Goal: Navigation & Orientation: Find specific page/section

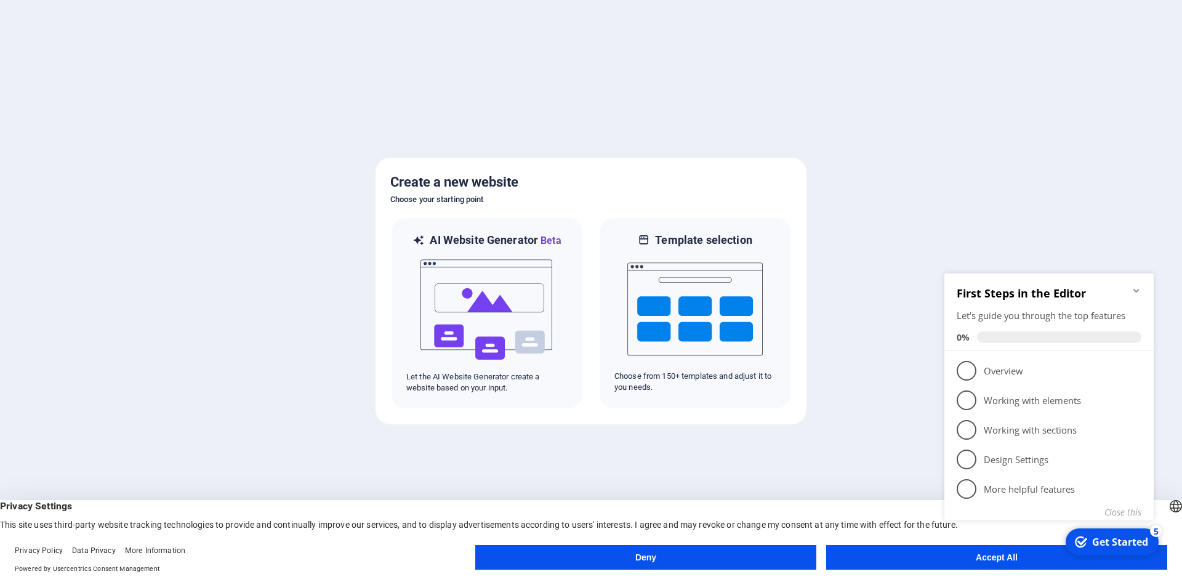
click at [1135, 289] on icon "Minimize checklist" at bounding box center [1136, 291] width 10 height 10
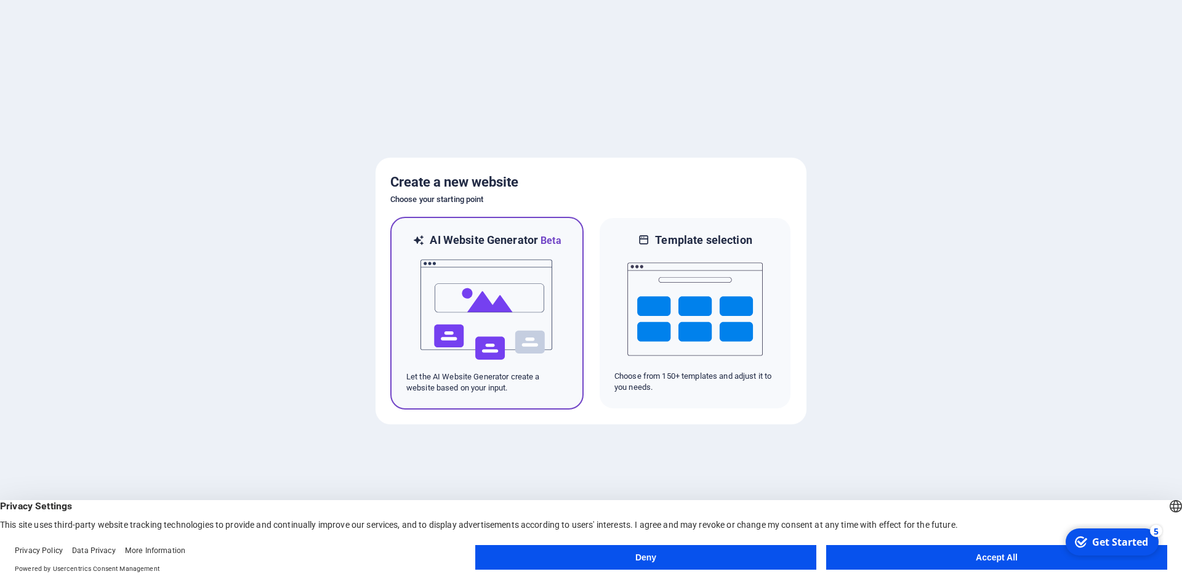
click at [470, 358] on img at bounding box center [486, 309] width 135 height 123
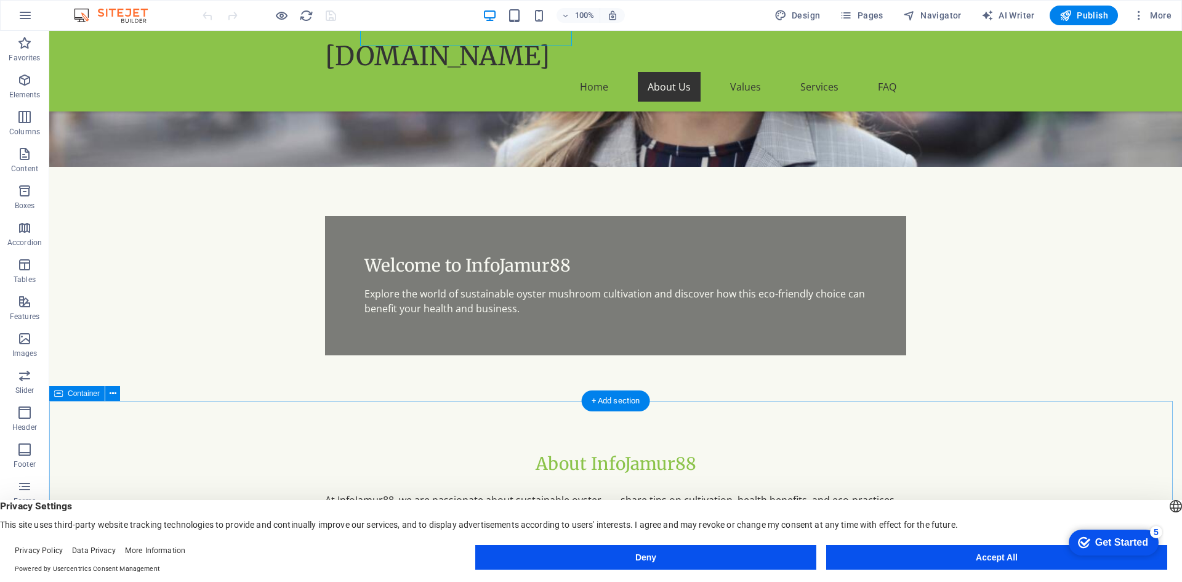
scroll to position [185, 0]
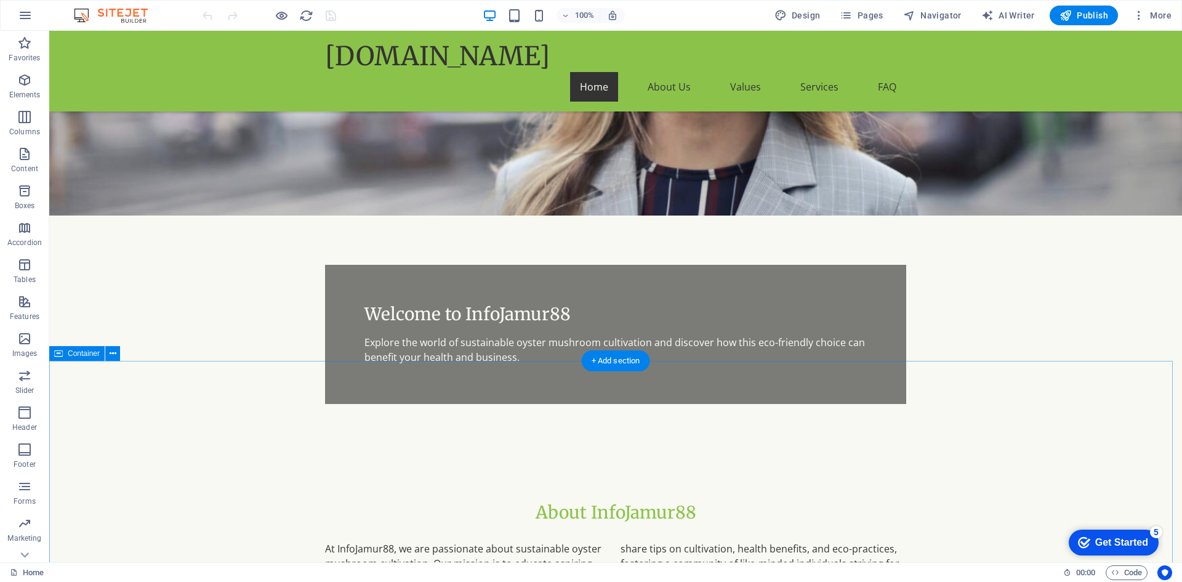
scroll to position [0, 0]
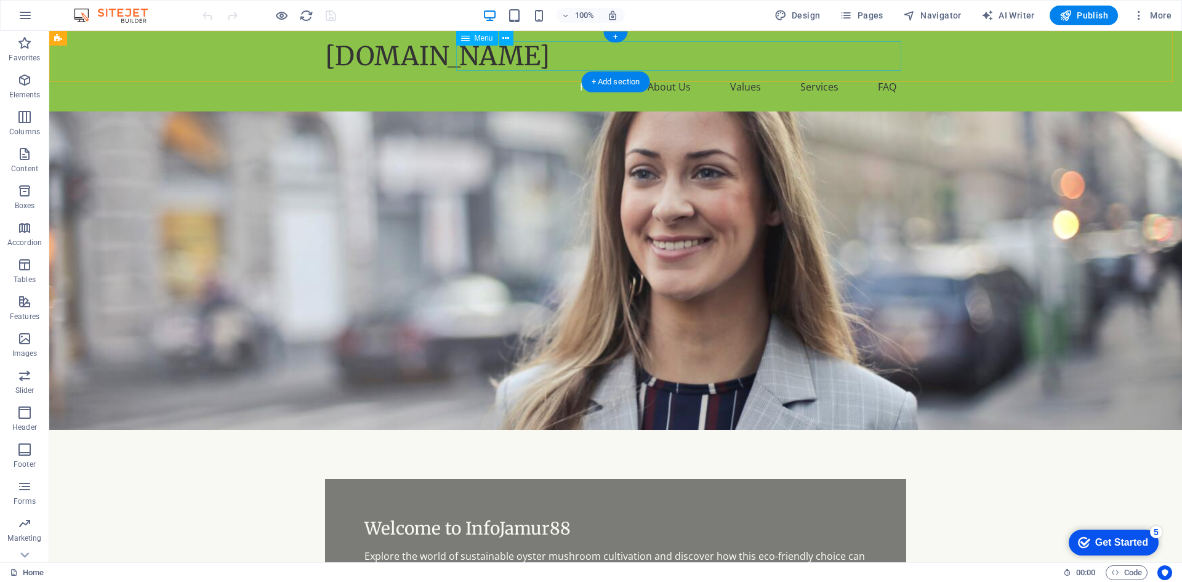
click at [591, 72] on nav "Home About Us Values Services FAQ" at bounding box center [615, 87] width 581 height 30
click at [565, 72] on nav "Home About Us Values Services FAQ" at bounding box center [615, 87] width 581 height 30
